Goal: Information Seeking & Learning: Learn about a topic

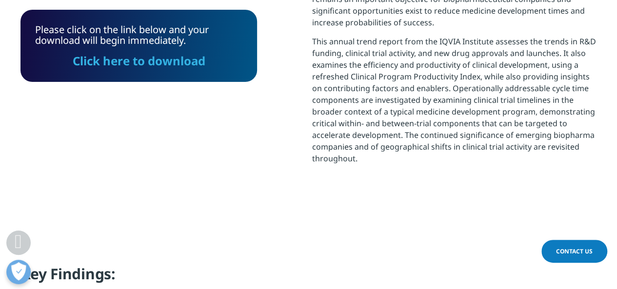
scroll to position [308, 575]
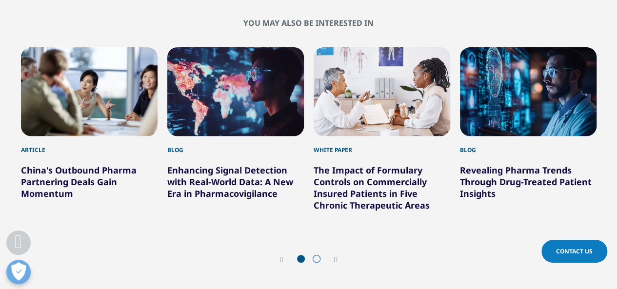
scroll to position [2000, 0]
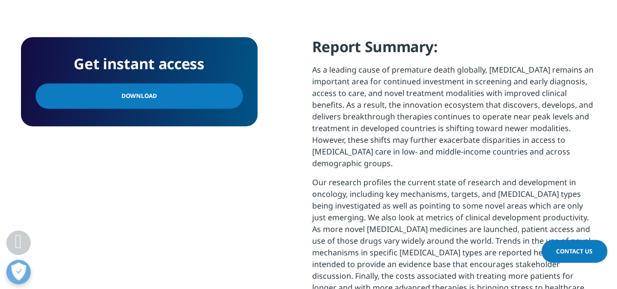
scroll to position [390, 0]
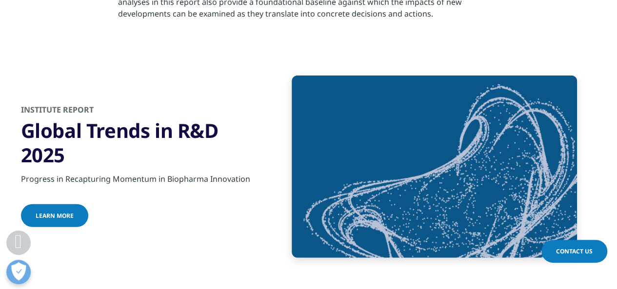
scroll to position [1317, 0]
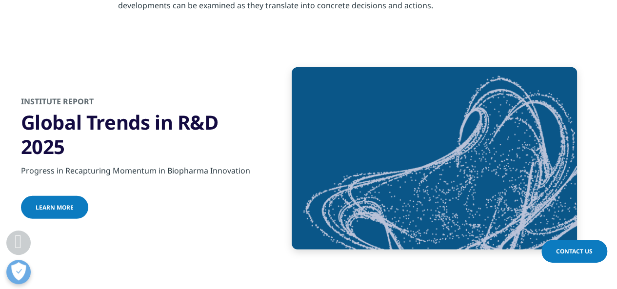
click at [67, 204] on span "Learn more" at bounding box center [55, 207] width 38 height 8
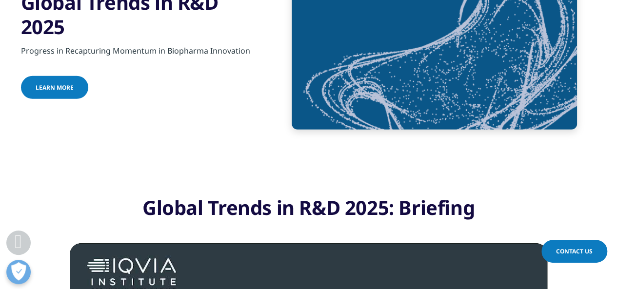
scroll to position [1231, 0]
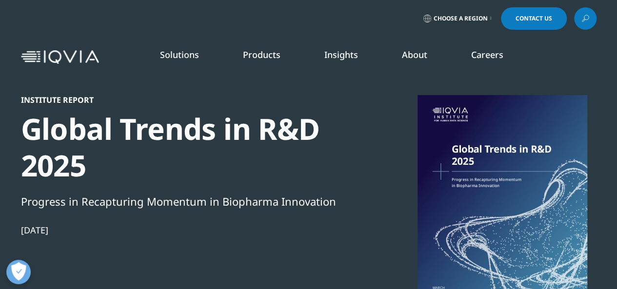
scroll to position [308, 575]
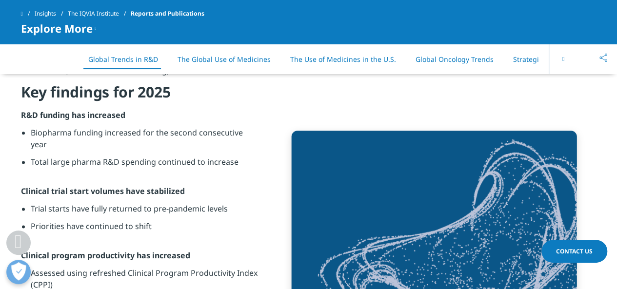
click at [556, 62] on button at bounding box center [563, 59] width 29 height 30
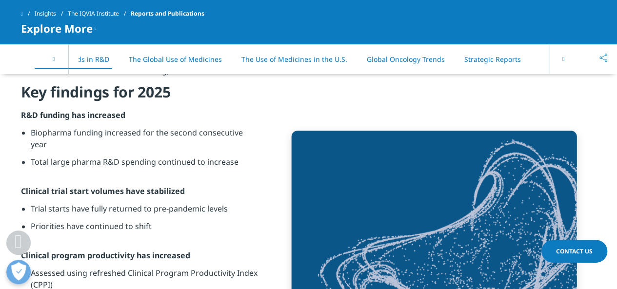
click at [556, 62] on button at bounding box center [563, 59] width 29 height 30
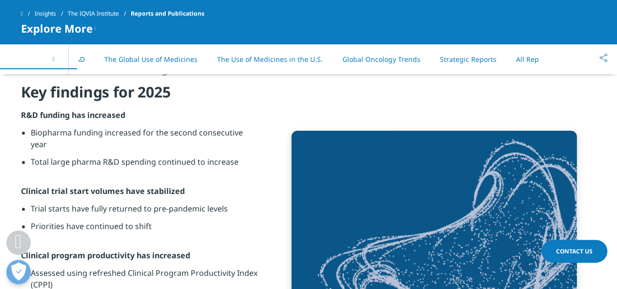
scroll to position [0, 83]
click at [556, 62] on div "On This Page Global Trends in R&D The Global Use of Medicines The Use of Medici…" at bounding box center [308, 59] width 575 height 30
drag, startPoint x: 451, startPoint y: 63, endPoint x: 454, endPoint y: 58, distance: 5.7
click at [451, 62] on link "Strategic Reports" at bounding box center [458, 59] width 57 height 9
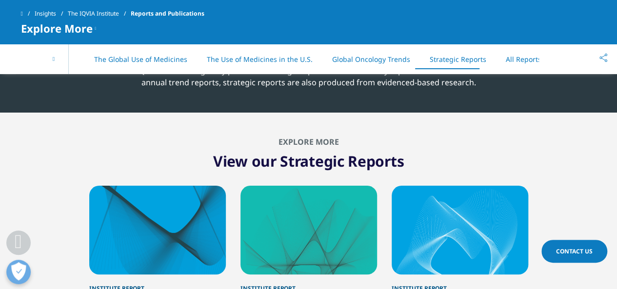
scroll to position [4835, 0]
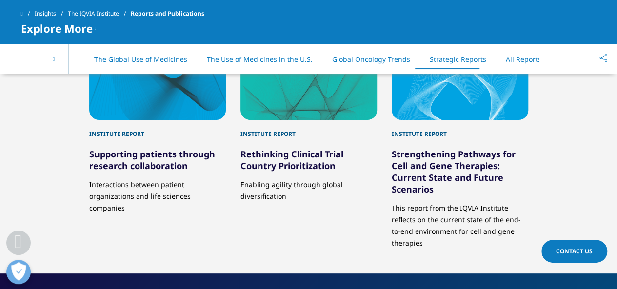
click at [382, 60] on link "Global Oncology Trends" at bounding box center [371, 59] width 78 height 9
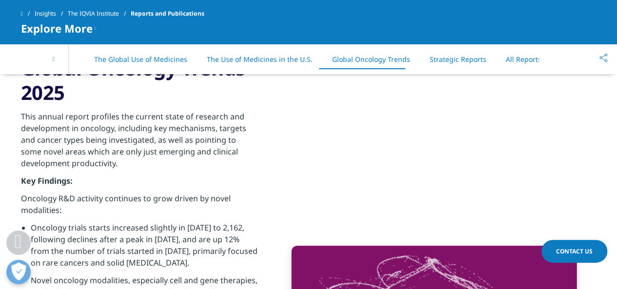
scroll to position [3755, 0]
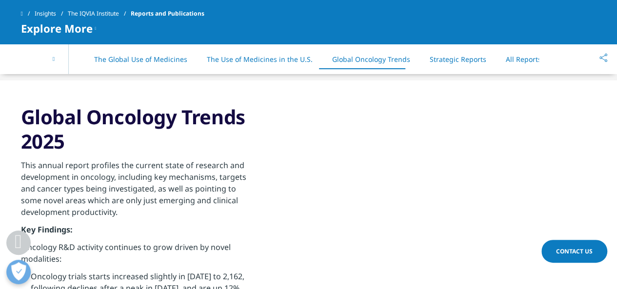
click at [218, 63] on link "The Use of Medicines in the U.S." at bounding box center [260, 59] width 106 height 9
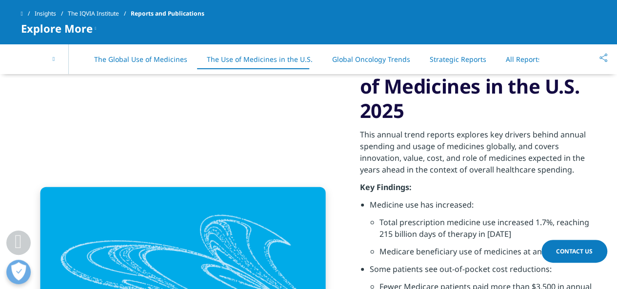
scroll to position [3042, 0]
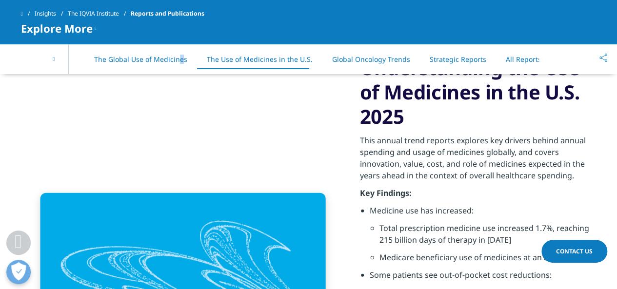
click at [177, 64] on li "The Global Use of Medicines" at bounding box center [140, 59] width 113 height 29
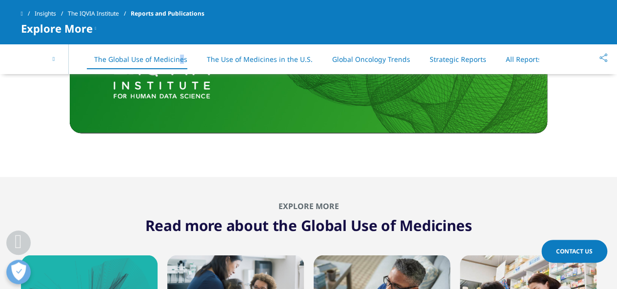
scroll to position [2593, 0]
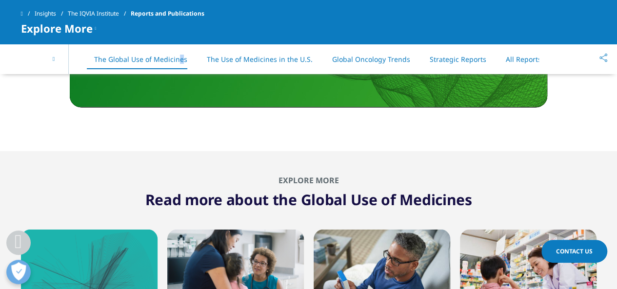
click at [271, 60] on link "The Use of Medicines in the U.S." at bounding box center [260, 59] width 106 height 9
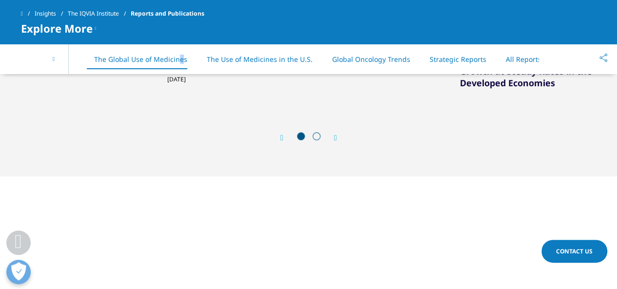
scroll to position [2847, 0]
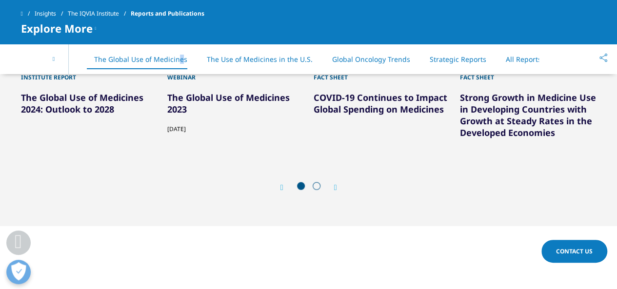
click at [378, 62] on link "Global Oncology Trends" at bounding box center [371, 59] width 78 height 9
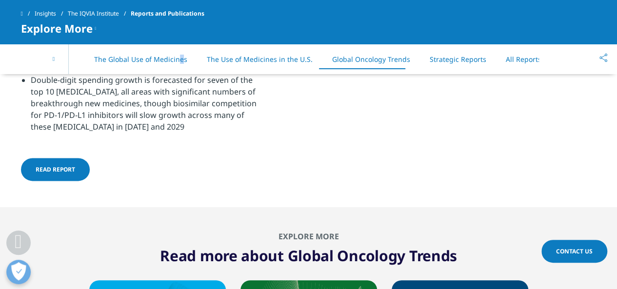
scroll to position [4292, 0]
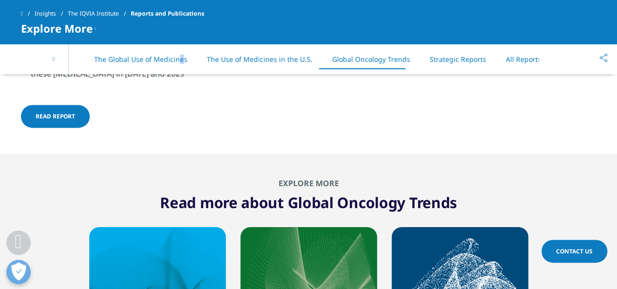
click at [430, 61] on link "Strategic Reports" at bounding box center [458, 59] width 57 height 9
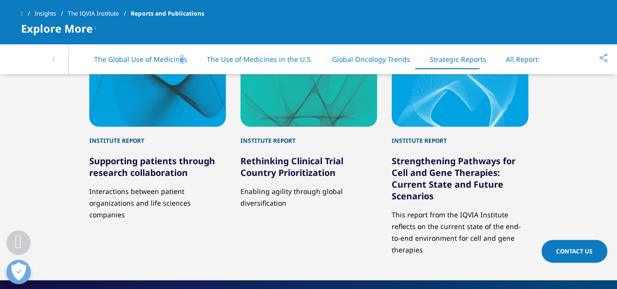
scroll to position [4835, 0]
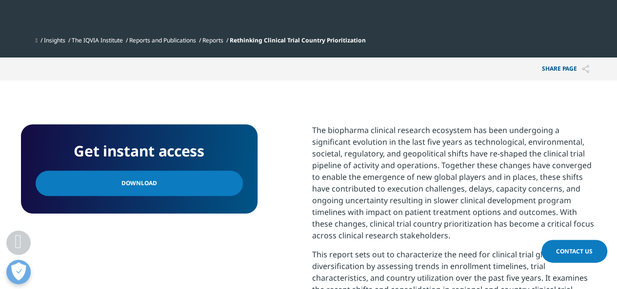
scroll to position [439, 0]
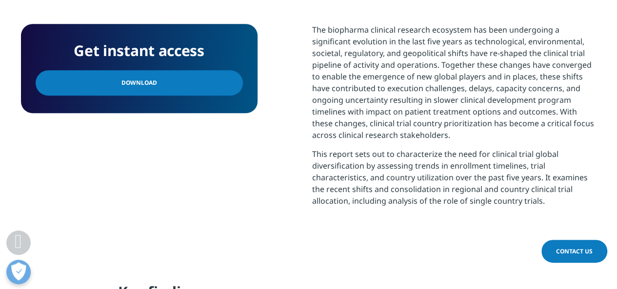
click at [201, 85] on link "Download" at bounding box center [139, 82] width 207 height 25
